Goal: Find specific page/section: Find specific page/section

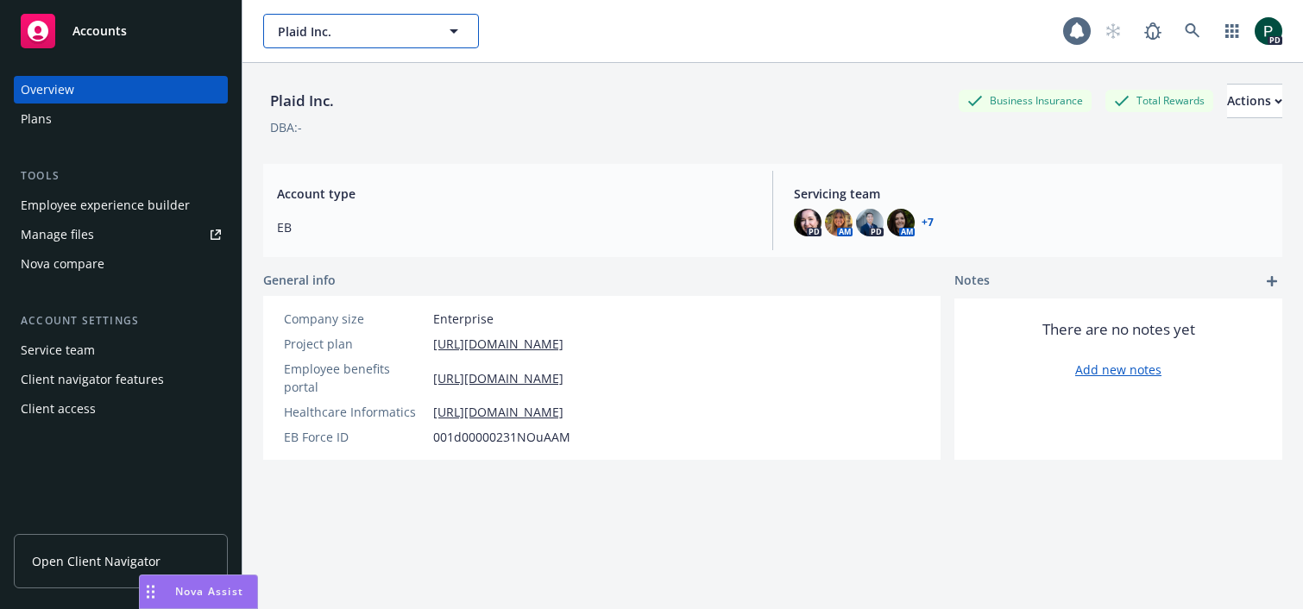
click at [377, 28] on span "Plaid Inc." at bounding box center [352, 31] width 149 height 18
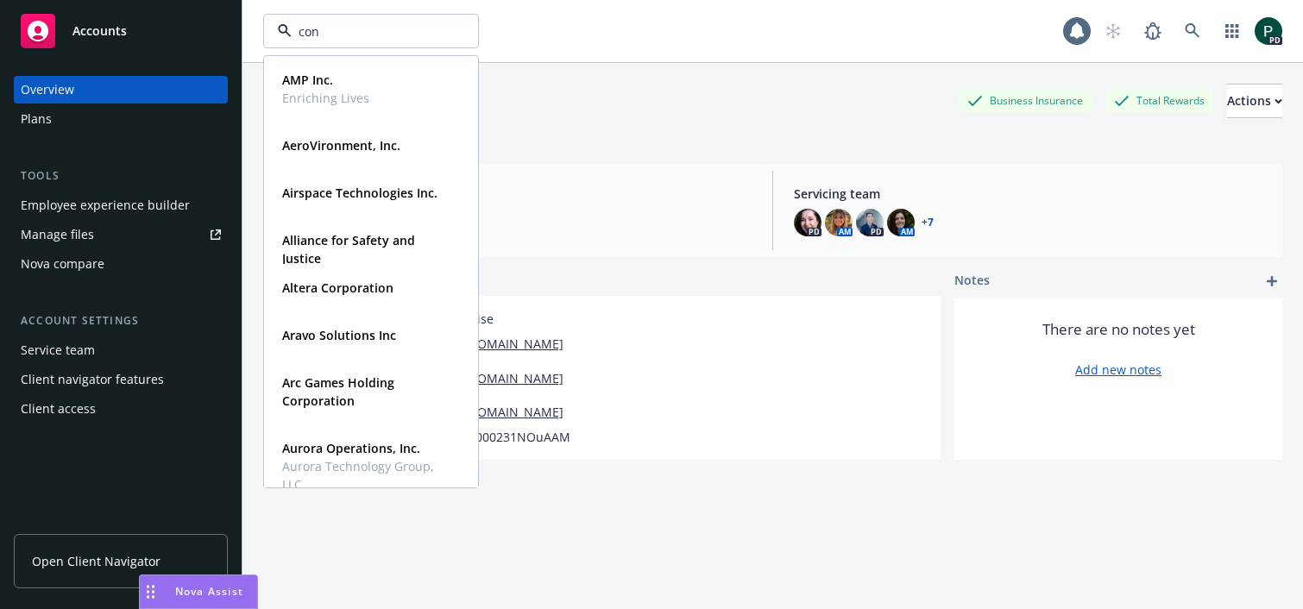
type input "conc"
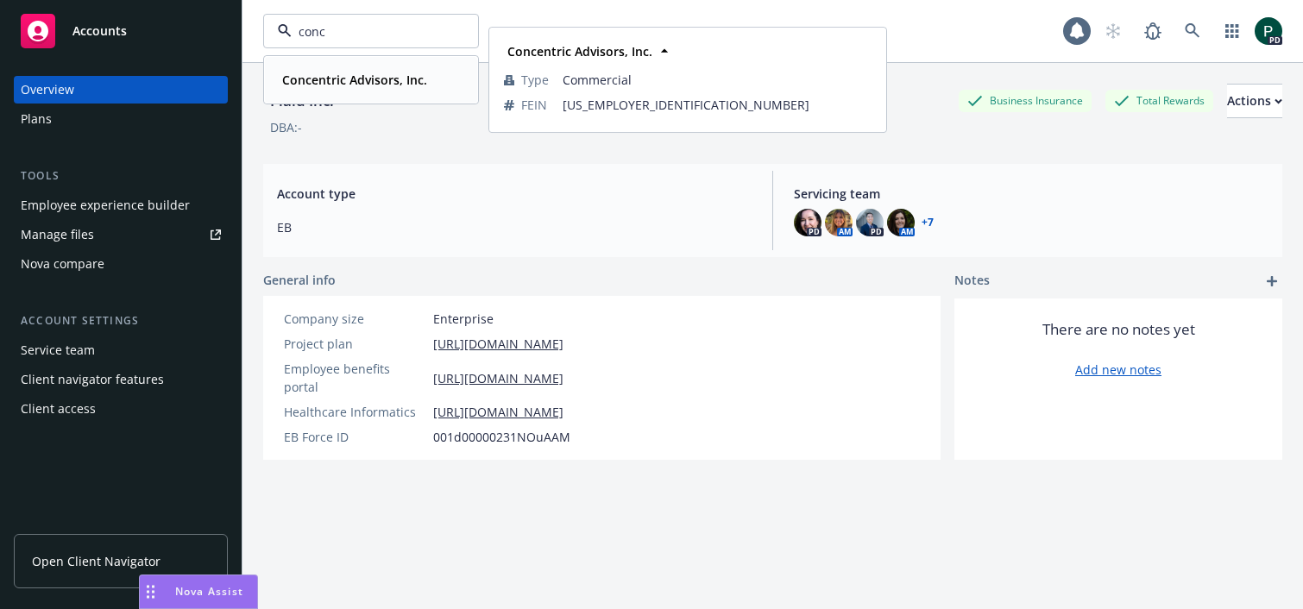
click at [353, 90] on div "Concentric Advisors, Inc." at bounding box center [352, 79] width 155 height 25
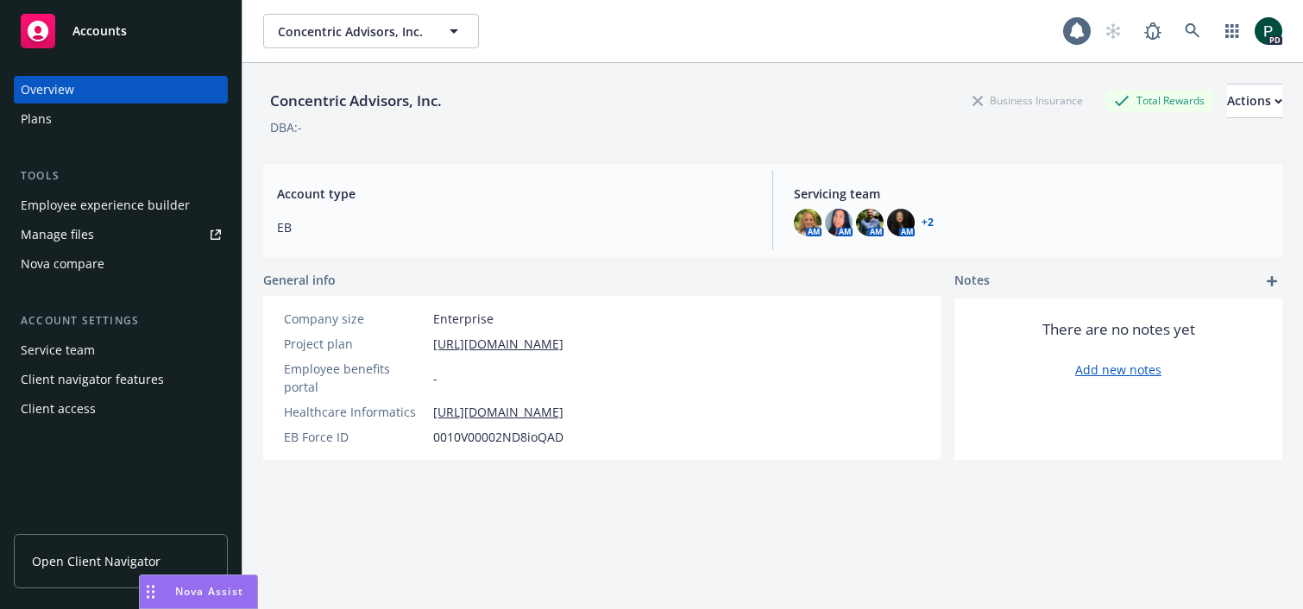
click at [44, 123] on div "Plans" at bounding box center [36, 119] width 31 height 28
